Goal: Task Accomplishment & Management: Complete application form

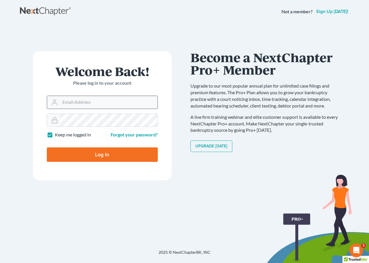
click at [77, 108] on input "Email Address" at bounding box center [108, 102] width 97 height 13
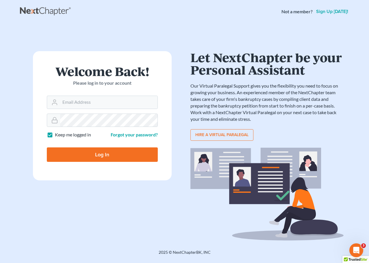
click at [78, 111] on form "Welcome Back! Please log in to your account Email Address Password Keep me logg…" at bounding box center [102, 115] width 139 height 129
click at [108, 101] on input "Email Address" at bounding box center [108, 102] width 97 height 13
type input "[EMAIL_ADDRESS][DOMAIN_NAME]"
click at [131, 160] on input "Log In" at bounding box center [102, 154] width 111 height 14
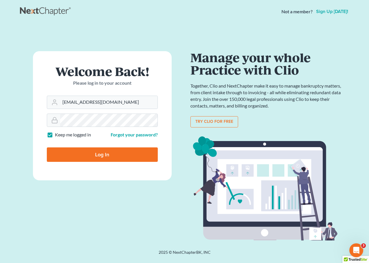
type input "Thinking..."
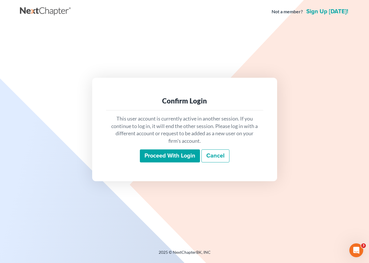
click at [174, 153] on input "Proceed with login" at bounding box center [170, 155] width 60 height 13
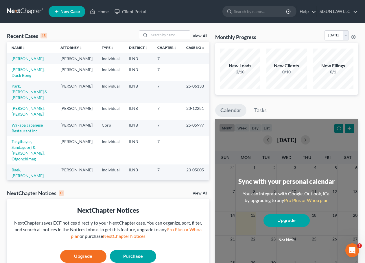
click at [23, 62] on td "Rittmeyer, Chae S" at bounding box center [31, 58] width 49 height 11
click at [29, 57] on link "Rittmeyer, Chae S" at bounding box center [28, 58] width 32 height 5
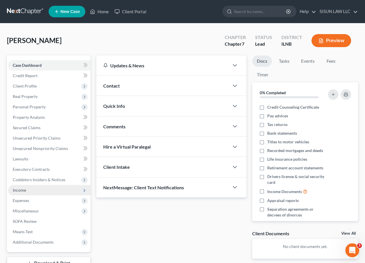
click at [49, 190] on span "Income" at bounding box center [49, 190] width 82 height 10
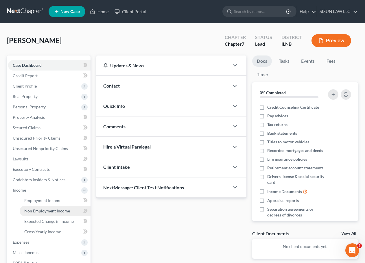
click at [56, 212] on span "Non Employment Income" at bounding box center [47, 210] width 46 height 5
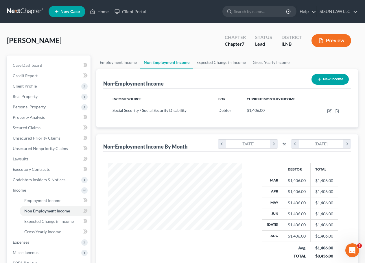
scroll to position [104, 146]
click at [262, 62] on link "Gross Yearly Income" at bounding box center [271, 62] width 44 height 14
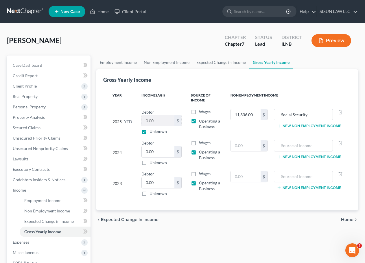
click at [159, 131] on label "Unknown" at bounding box center [157, 132] width 17 height 6
click at [155, 131] on input "Unknown" at bounding box center [154, 131] width 4 height 4
checkbox input "false"
click at [244, 147] on input "text" at bounding box center [244, 145] width 29 height 11
type input "17,072"
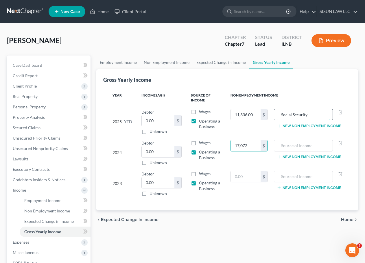
click at [317, 116] on input "Social Security" at bounding box center [303, 114] width 53 height 11
drag, startPoint x: 317, startPoint y: 116, endPoint x: 244, endPoint y: 115, distance: 73.1
click at [244, 115] on tr "2025 YTD Debtor 0.00 $ Unknown Balance Undetermined 0.00 $ Unknown Wages Operat…" at bounding box center [227, 121] width 239 height 31
click at [307, 146] on input "text" at bounding box center [303, 145] width 53 height 11
paste input "Social Security"
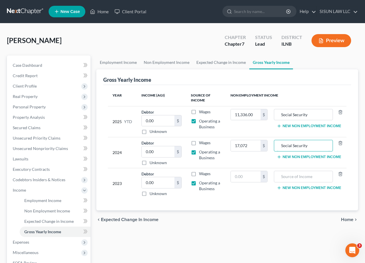
type input "Social Security"
click at [219, 132] on td "Wages Operating a Business" at bounding box center [206, 121] width 40 height 31
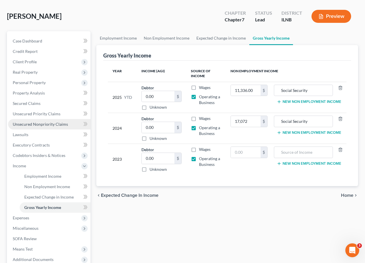
scroll to position [58, 0]
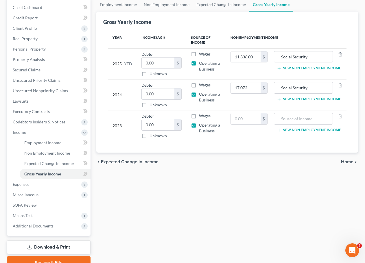
click at [166, 192] on div "Employment Income Non Employment Income Expected Change in Income Gross Yearly …" at bounding box center [226, 133] width 267 height 271
click at [83, 130] on icon at bounding box center [84, 132] width 6 height 6
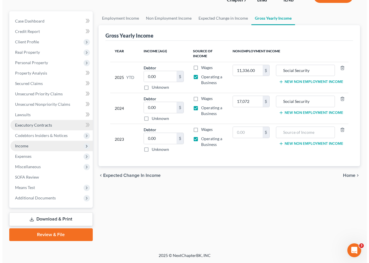
scroll to position [15, 0]
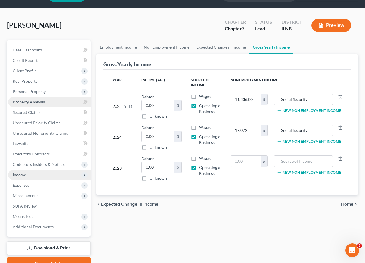
click at [46, 99] on link "Property Analysis" at bounding box center [49, 102] width 82 height 10
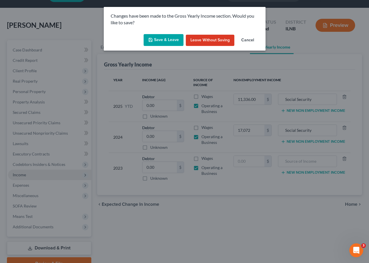
click at [160, 36] on button "Save & Leave" at bounding box center [164, 40] width 40 height 12
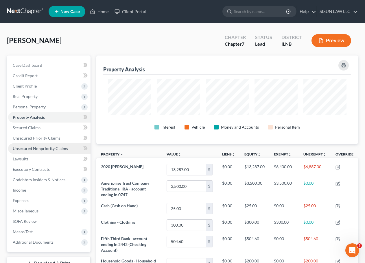
click at [57, 146] on span "Unsecured Nonpriority Claims" at bounding box center [40, 148] width 55 height 5
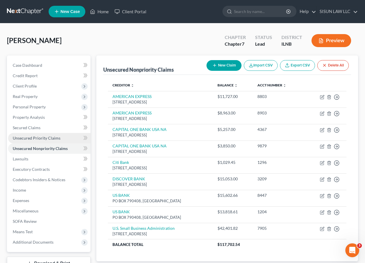
click at [59, 136] on link "Unsecured Priority Claims" at bounding box center [49, 138] width 82 height 10
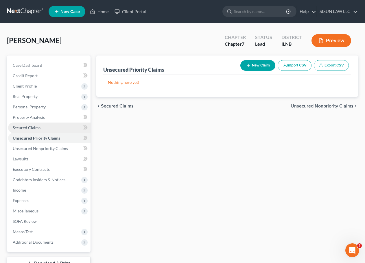
click at [65, 127] on link "Secured Claims" at bounding box center [49, 127] width 82 height 10
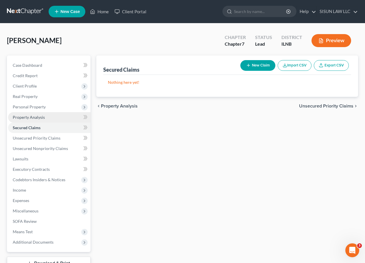
click at [70, 117] on link "Property Analysis" at bounding box center [49, 117] width 82 height 10
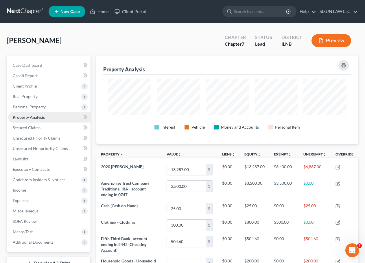
scroll to position [88, 261]
click at [71, 108] on span "Personal Property" at bounding box center [49, 107] width 82 height 10
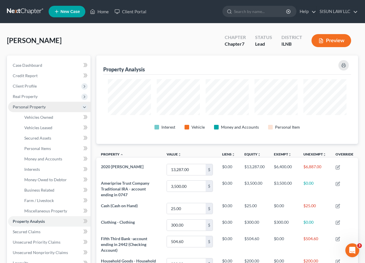
click at [71, 108] on span "Personal Property" at bounding box center [49, 107] width 82 height 10
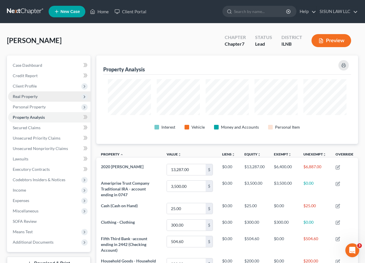
click at [89, 95] on span "Real Property" at bounding box center [49, 96] width 82 height 10
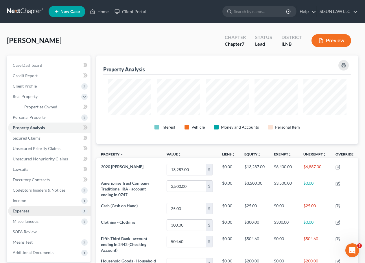
click at [77, 213] on span "Expenses" at bounding box center [49, 211] width 82 height 10
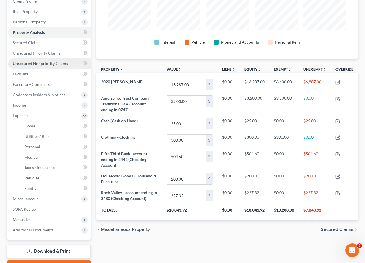
scroll to position [87, 0]
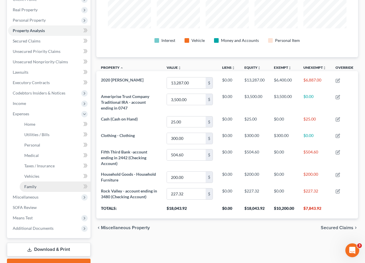
click at [53, 190] on link "Family" at bounding box center [55, 186] width 71 height 10
click at [47, 196] on span "Miscellaneous" at bounding box center [49, 197] width 82 height 10
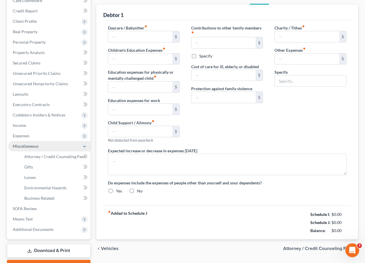
type input "0.00"
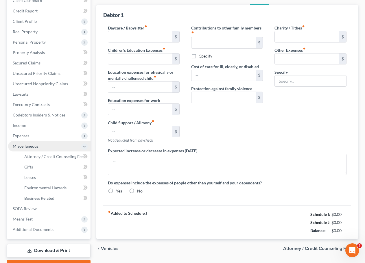
type input "0.00"
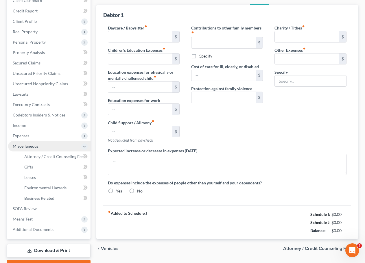
radio input "true"
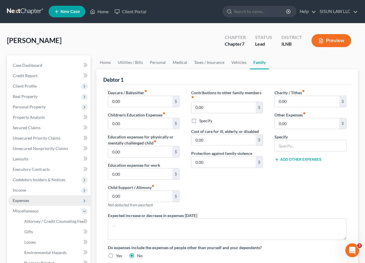
click at [42, 198] on span "Expenses" at bounding box center [49, 200] width 82 height 10
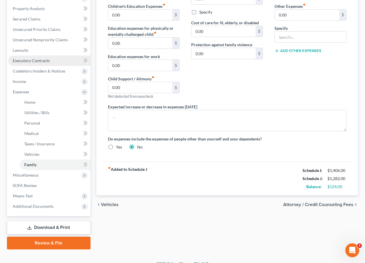
scroll to position [116, 0]
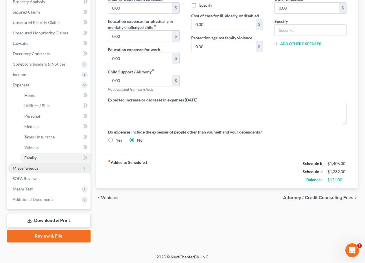
click at [64, 168] on span "Miscellaneous" at bounding box center [49, 168] width 82 height 10
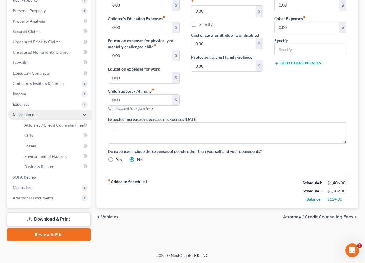
scroll to position [96, 0]
click at [49, 102] on span "Expenses" at bounding box center [49, 104] width 82 height 10
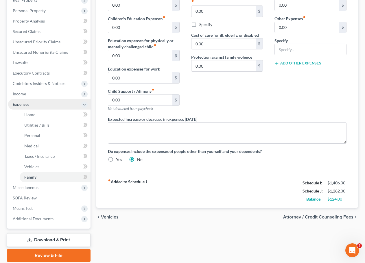
scroll to position [116, 0]
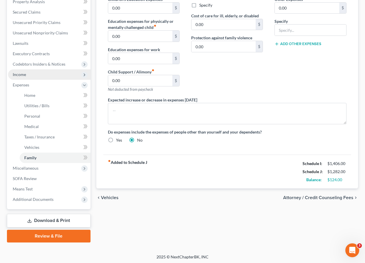
click at [57, 75] on span "Income" at bounding box center [49, 74] width 82 height 10
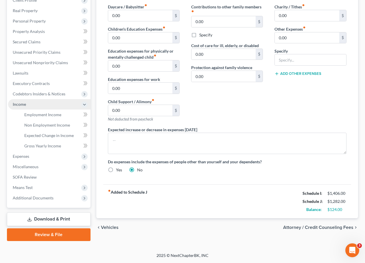
scroll to position [86, 0]
click at [85, 84] on icon at bounding box center [84, 83] width 3 height 4
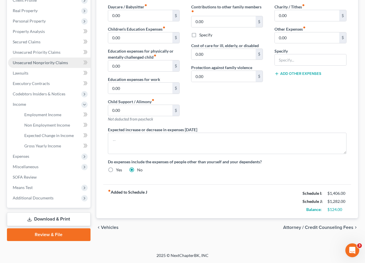
click at [52, 60] on span "Unsecured Nonpriority Claims" at bounding box center [40, 62] width 55 height 5
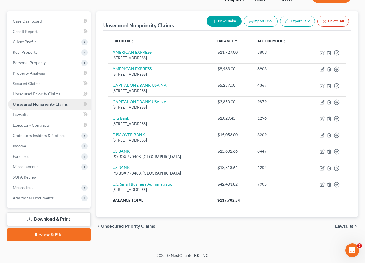
scroll to position [1, 0]
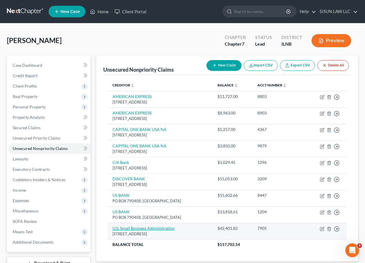
click at [157, 226] on td "U.S. Small Business Administration 2 North St. Suite 320, Birmingham, AL 35203" at bounding box center [160, 231] width 105 height 16
click at [157, 226] on link "U.S. Small Business Administration" at bounding box center [143, 228] width 62 height 5
select select "0"
select select "14"
select select "0"
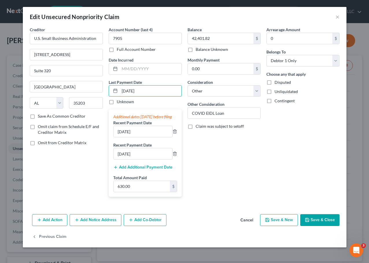
drag, startPoint x: 151, startPoint y: 91, endPoint x: 103, endPoint y: 90, distance: 48.5
click at [103, 90] on div "Creditor * U.S. Small Business Administration 2 North St. Suite 320 Birmingham …" at bounding box center [184, 114] width 315 height 175
type input "8/7/2025"
click at [175, 155] on line "button" at bounding box center [175, 153] width 0 height 1
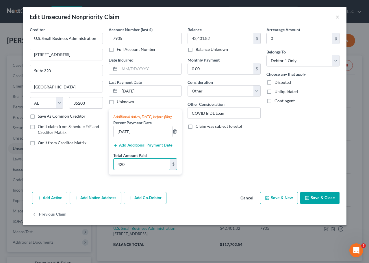
type input "420"
click at [215, 196] on div "Add Action Add Notice Address Add Co-Debtor Cancel Save & New Save & Close" at bounding box center [185, 198] width 324 height 19
click at [319, 204] on button "Save & Close" at bounding box center [319, 198] width 39 height 12
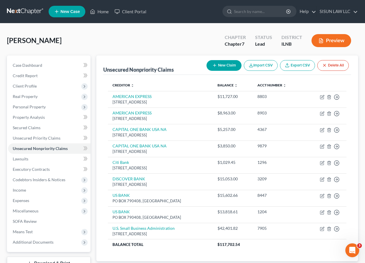
click at [114, 256] on div "Creditor expand_more expand_less unfold_more Balance expand_more expand_less un…" at bounding box center [227, 168] width 248 height 187
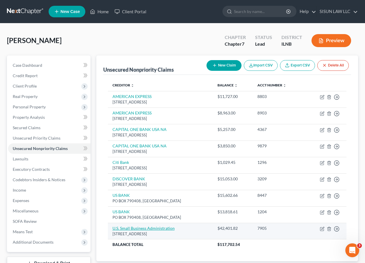
click at [166, 226] on link "U.S. Small Business Administration" at bounding box center [143, 228] width 62 height 5
select select "0"
select select "14"
select select "0"
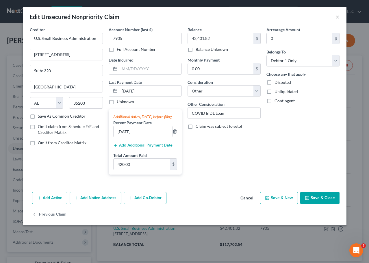
click at [315, 203] on button "Save & Close" at bounding box center [319, 198] width 39 height 12
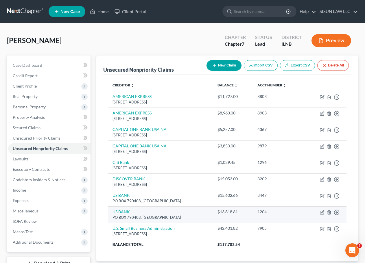
drag, startPoint x: 107, startPoint y: 131, endPoint x: 179, endPoint y: 219, distance: 113.7
click at [179, 219] on div "Creditor expand_more expand_less unfold_more Balance expand_more expand_less un…" at bounding box center [227, 168] width 248 height 187
click at [189, 218] on div "PO BOX 790408, Saint Louis, MO 63179" at bounding box center [160, 217] width 96 height 5
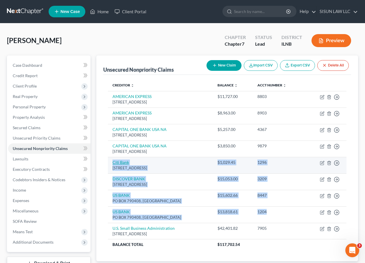
drag, startPoint x: 298, startPoint y: 218, endPoint x: 112, endPoint y: 160, distance: 194.8
click at [112, 160] on tbody "AMERICAN EXPRESS PO BOX 981537, El Paso, TX 79998 $11,727.00 8803 Move to D Mov…" at bounding box center [227, 170] width 239 height 159
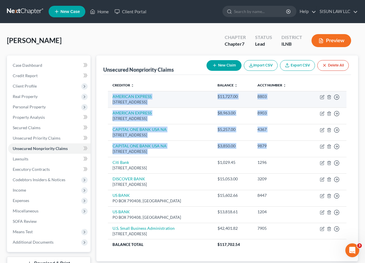
drag, startPoint x: 281, startPoint y: 150, endPoint x: 108, endPoint y: 96, distance: 182.0
click at [108, 96] on tbody "AMERICAN EXPRESS PO BOX 981537, El Paso, TX 79998 $11,727.00 8803 Move to D Mov…" at bounding box center [227, 170] width 239 height 159
click at [194, 95] on td "AMERICAN EXPRESS PO BOX 981537, El Paso, TX 79998" at bounding box center [160, 99] width 105 height 16
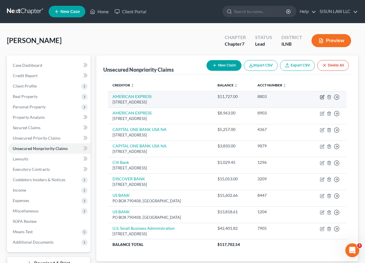
click at [321, 97] on icon "button" at bounding box center [321, 97] width 5 height 5
select select "45"
select select "2"
select select "0"
